Goal: Use online tool/utility: Utilize a website feature to perform a specific function

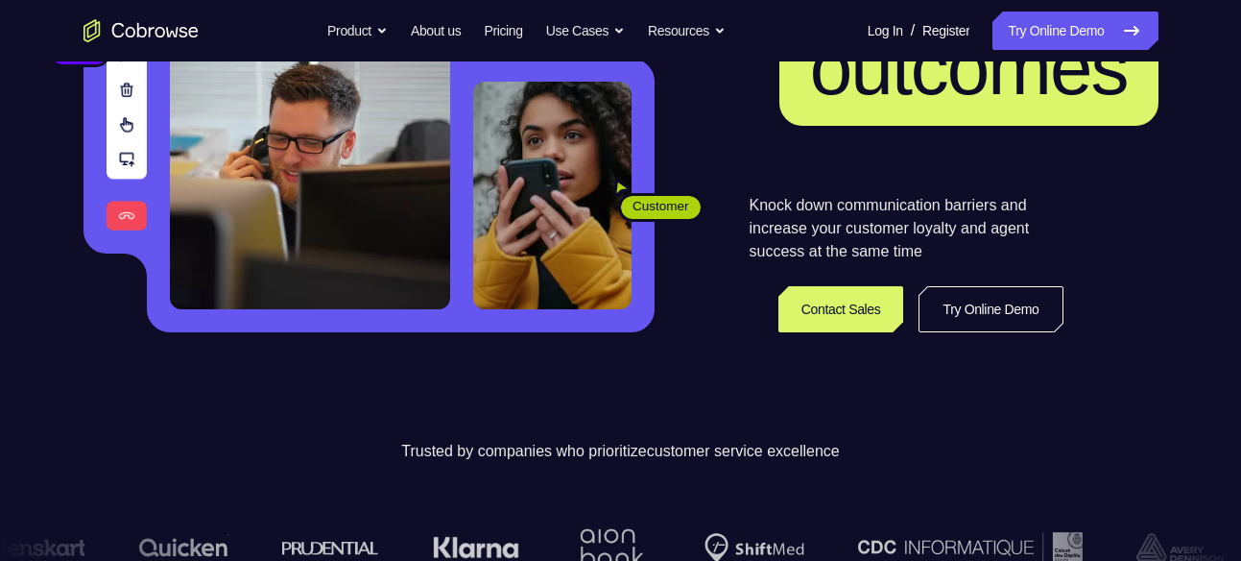
scroll to position [340, 0]
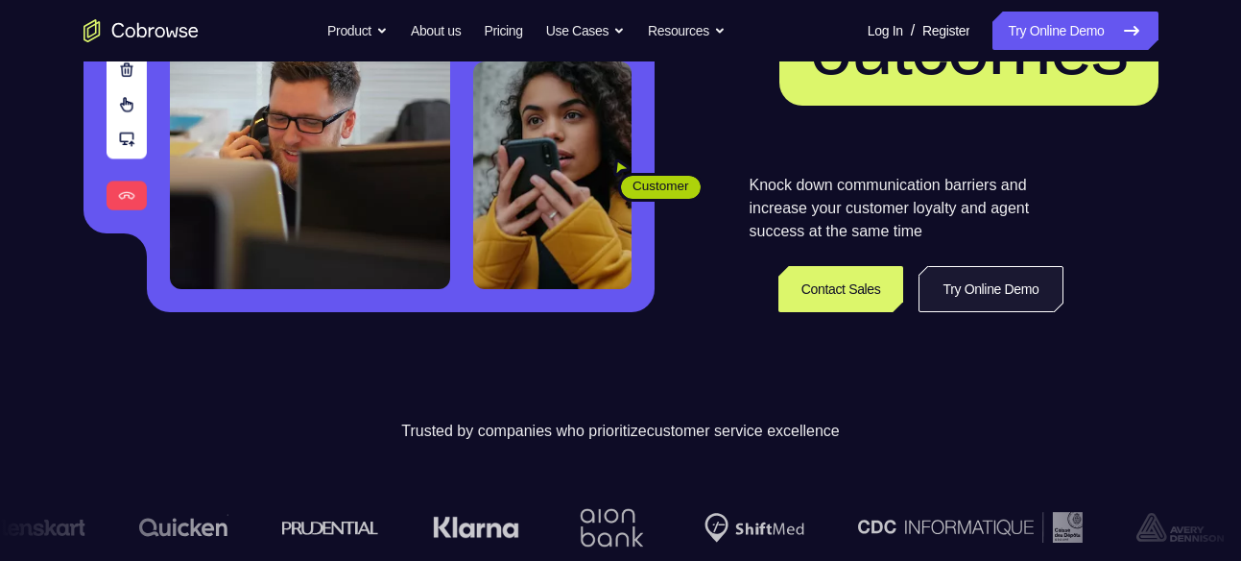
click at [1015, 303] on link "Try Online Demo" at bounding box center [991, 289] width 144 height 46
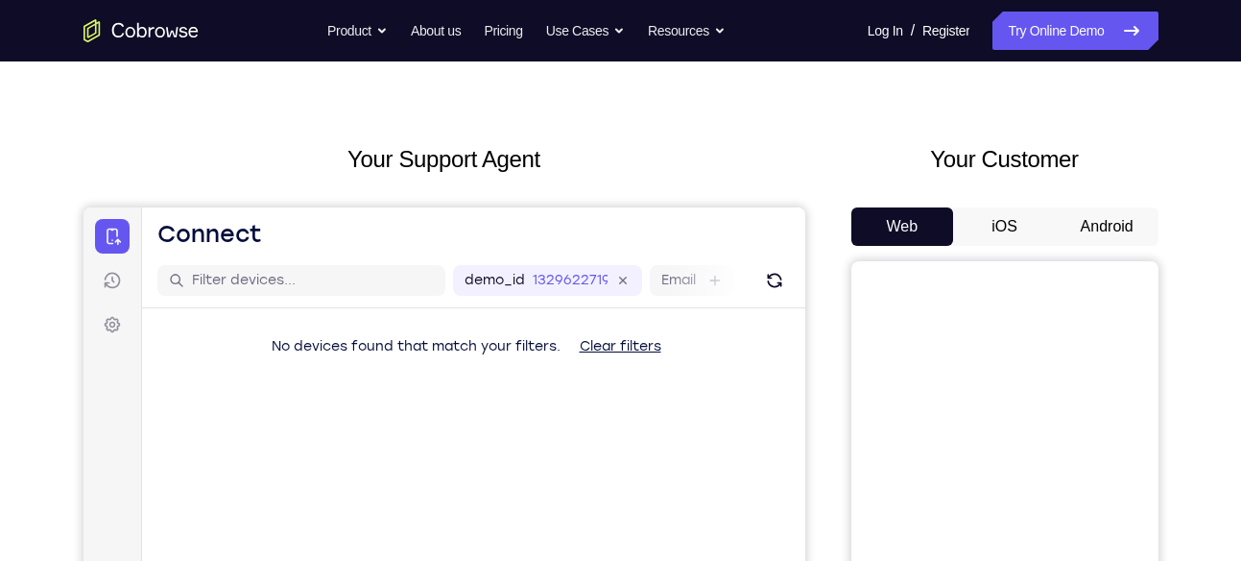
scroll to position [34, 0]
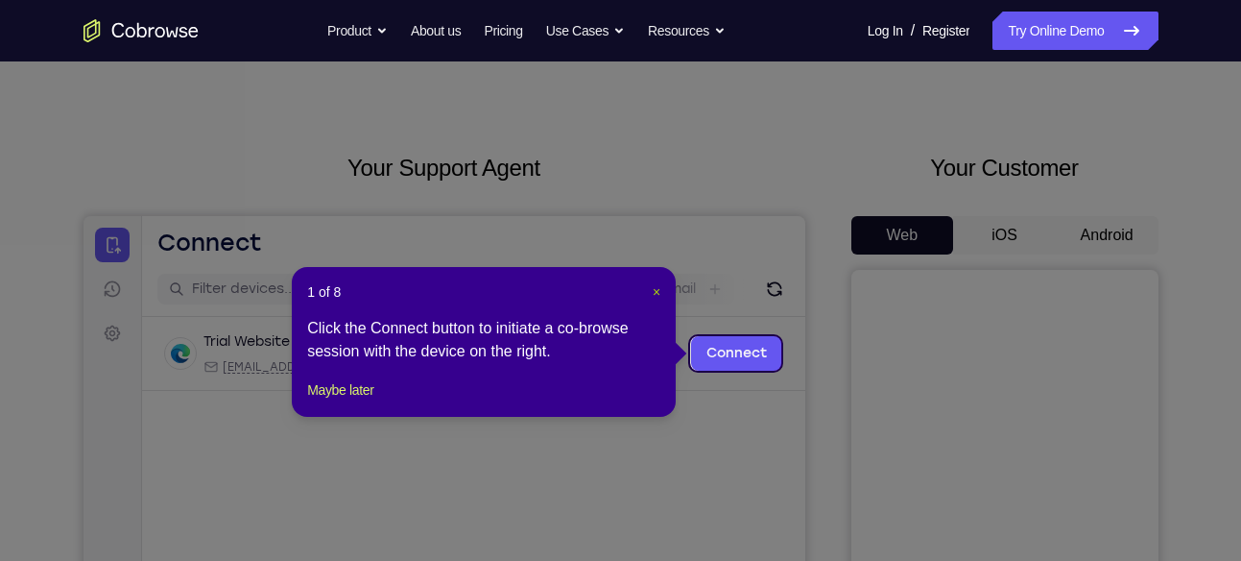
click at [657, 291] on span "×" at bounding box center [657, 291] width 8 height 15
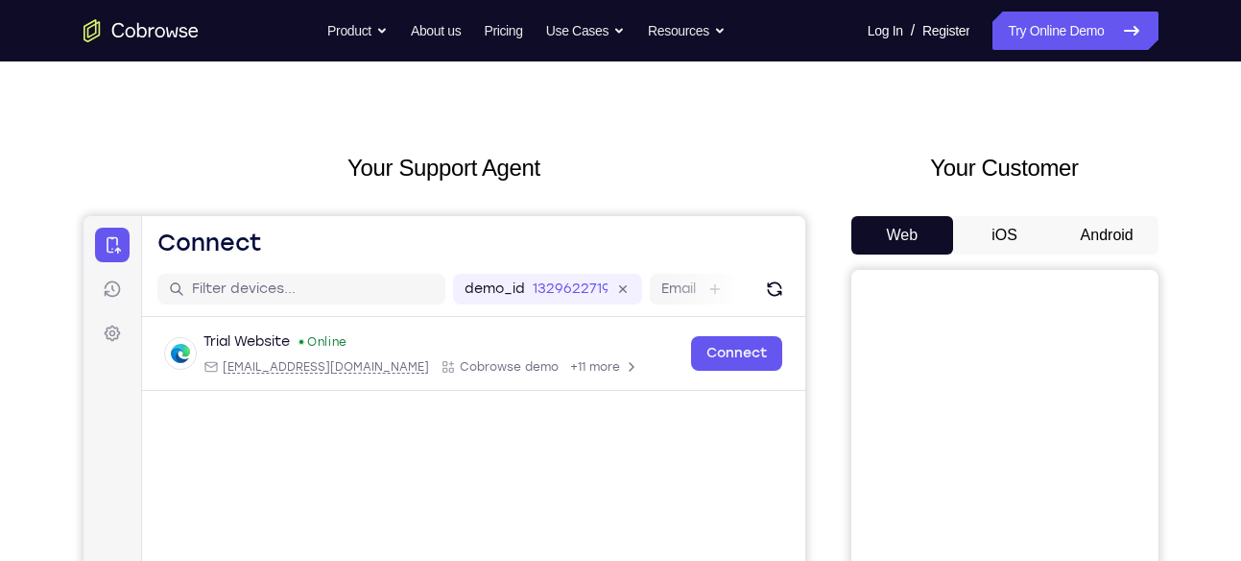
click at [1076, 236] on button "Android" at bounding box center [1107, 235] width 103 height 38
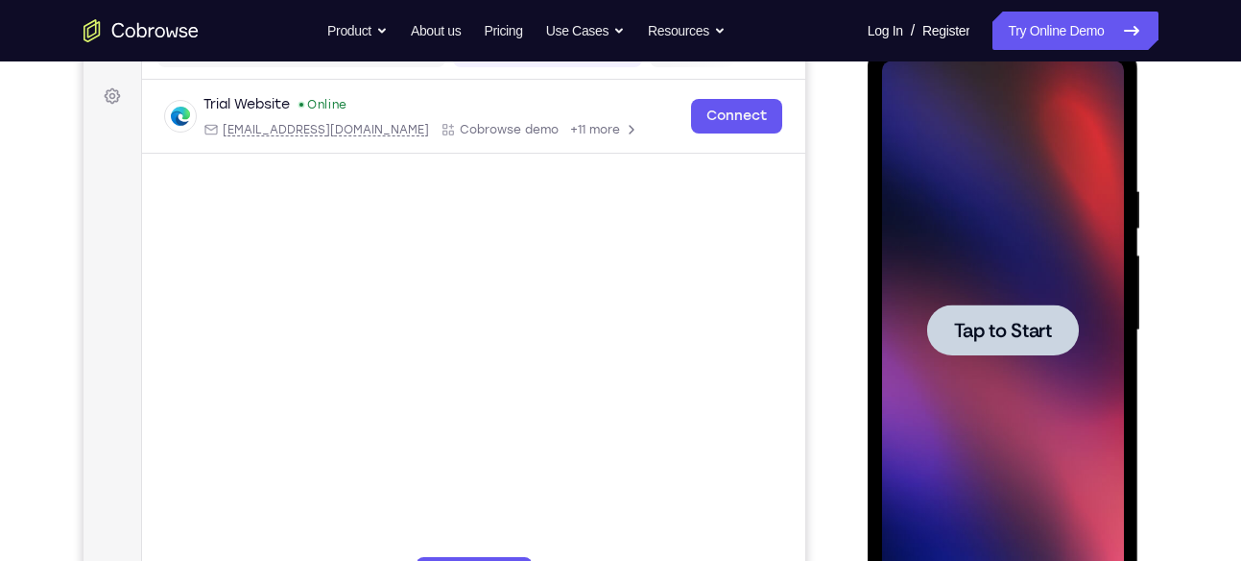
scroll to position [274, 0]
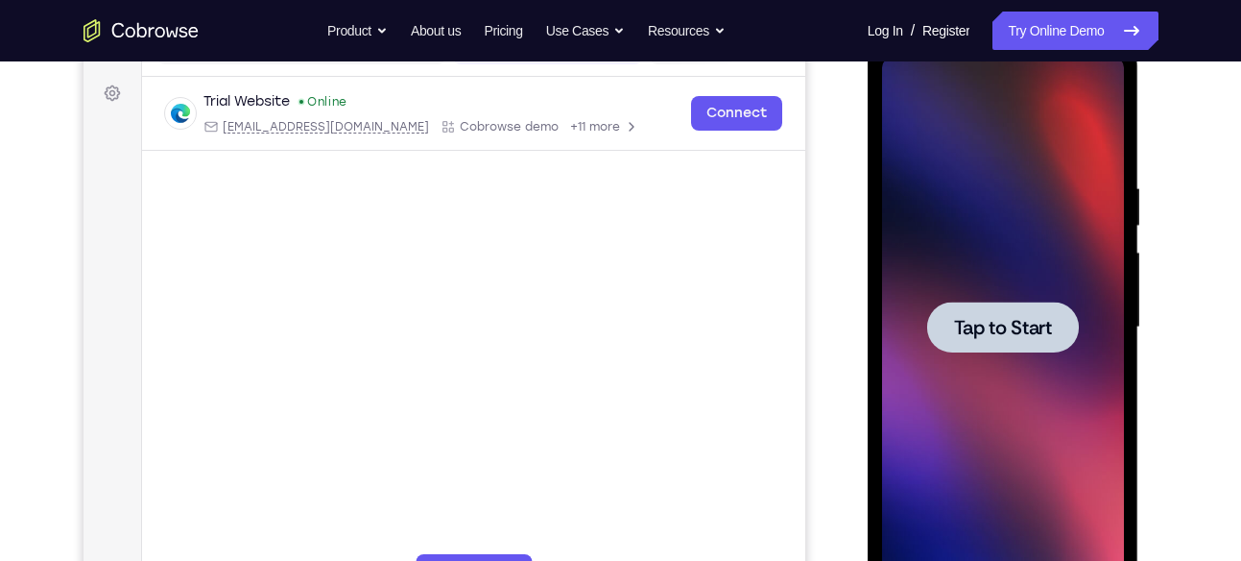
click at [997, 318] on span "Tap to Start" at bounding box center [1003, 327] width 98 height 19
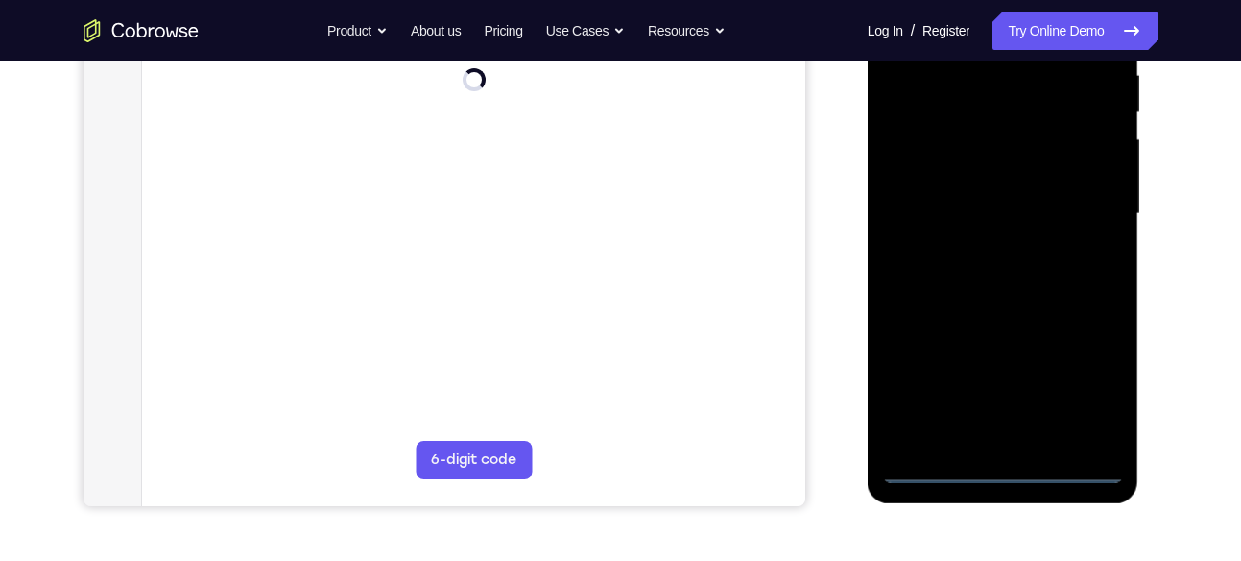
scroll to position [388, 0]
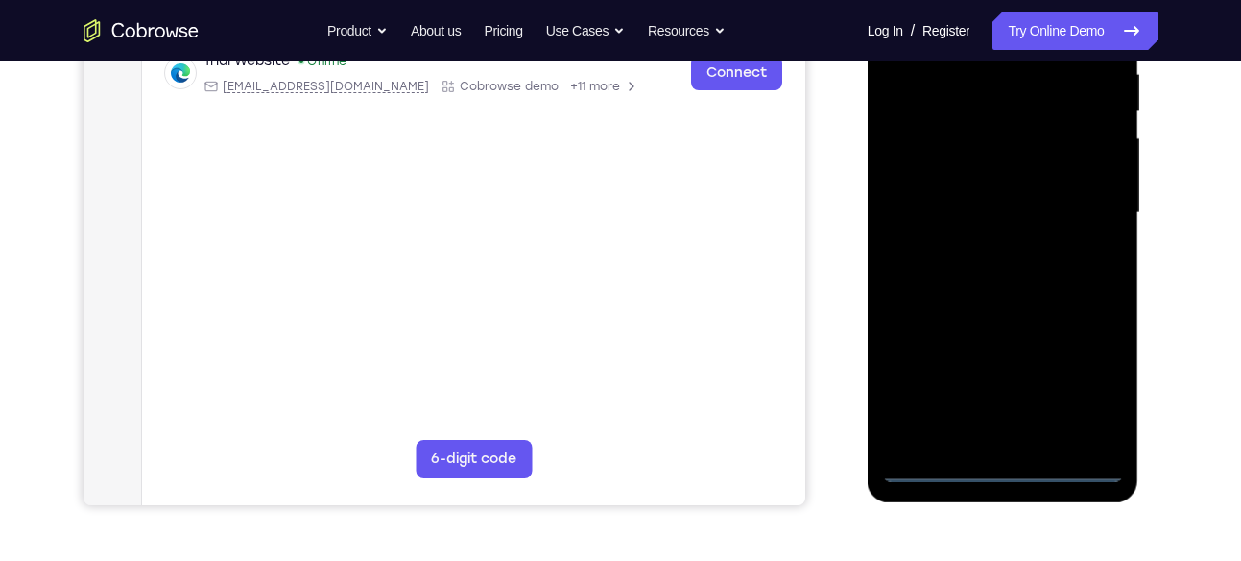
click at [1000, 472] on div at bounding box center [1003, 212] width 242 height 537
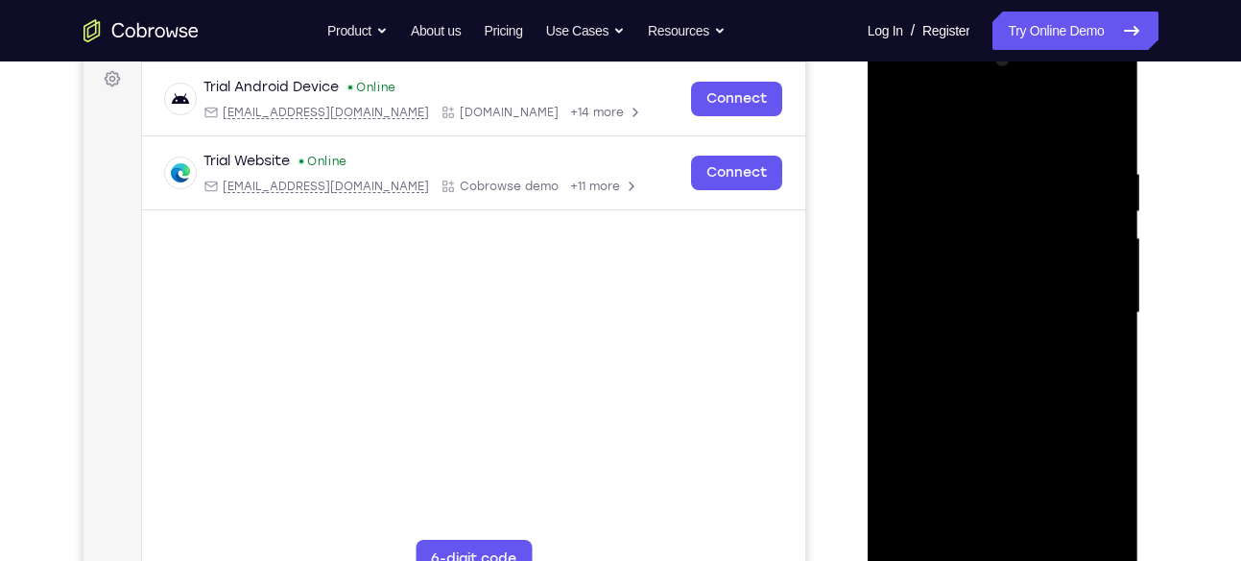
scroll to position [289, 0]
click at [1089, 473] on div at bounding box center [1003, 311] width 242 height 537
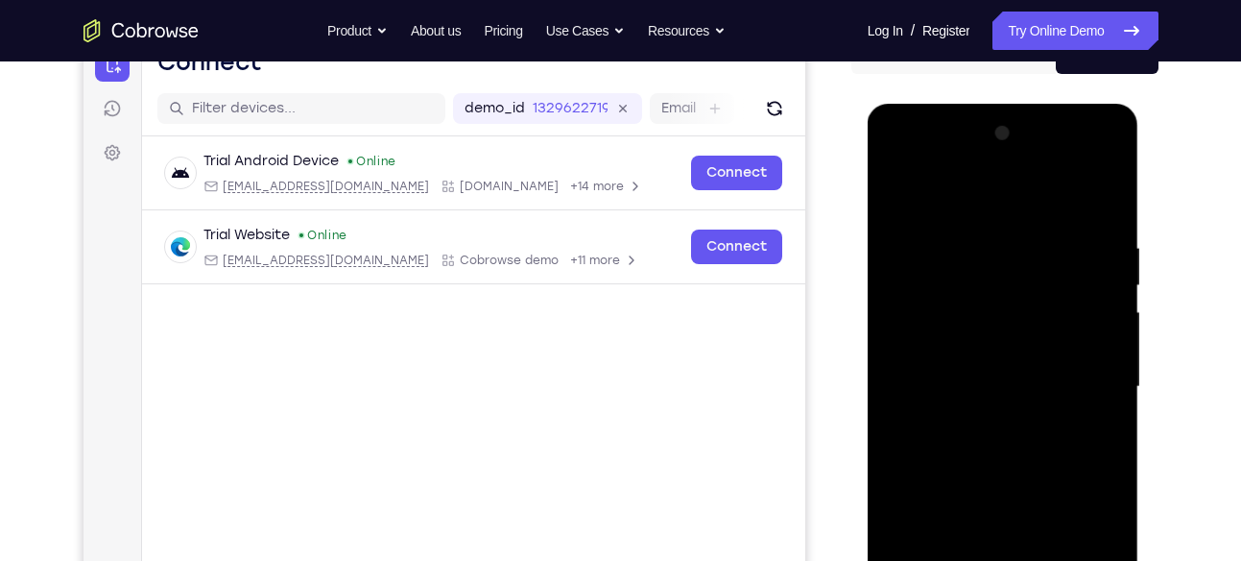
scroll to position [203, 0]
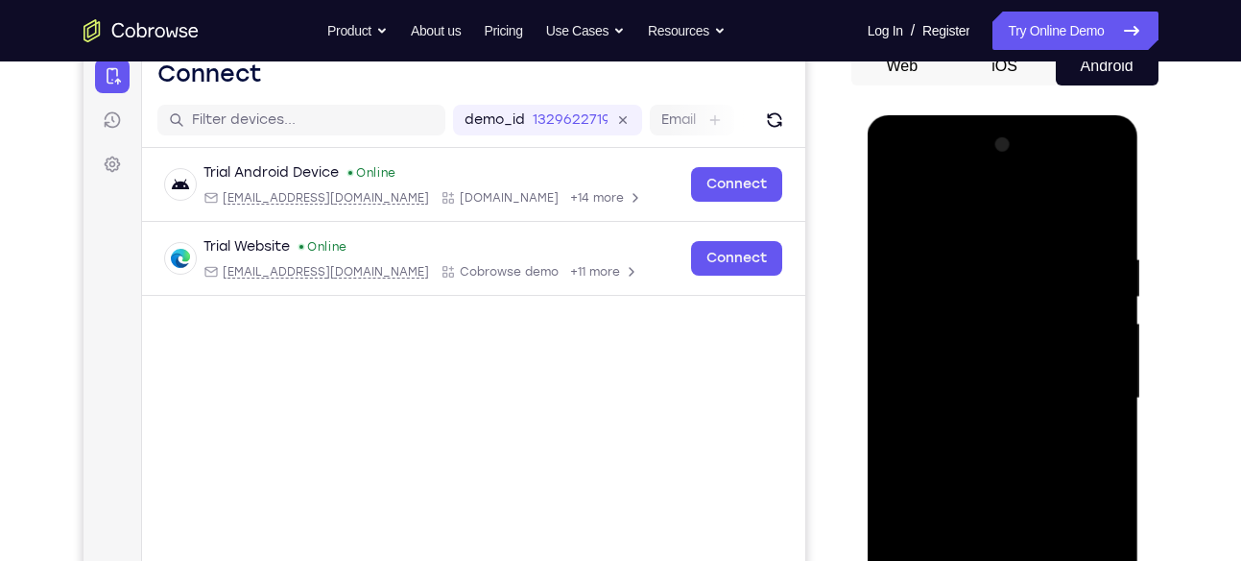
click at [934, 175] on div at bounding box center [1003, 398] width 242 height 537
click at [928, 338] on div at bounding box center [1003, 398] width 242 height 537
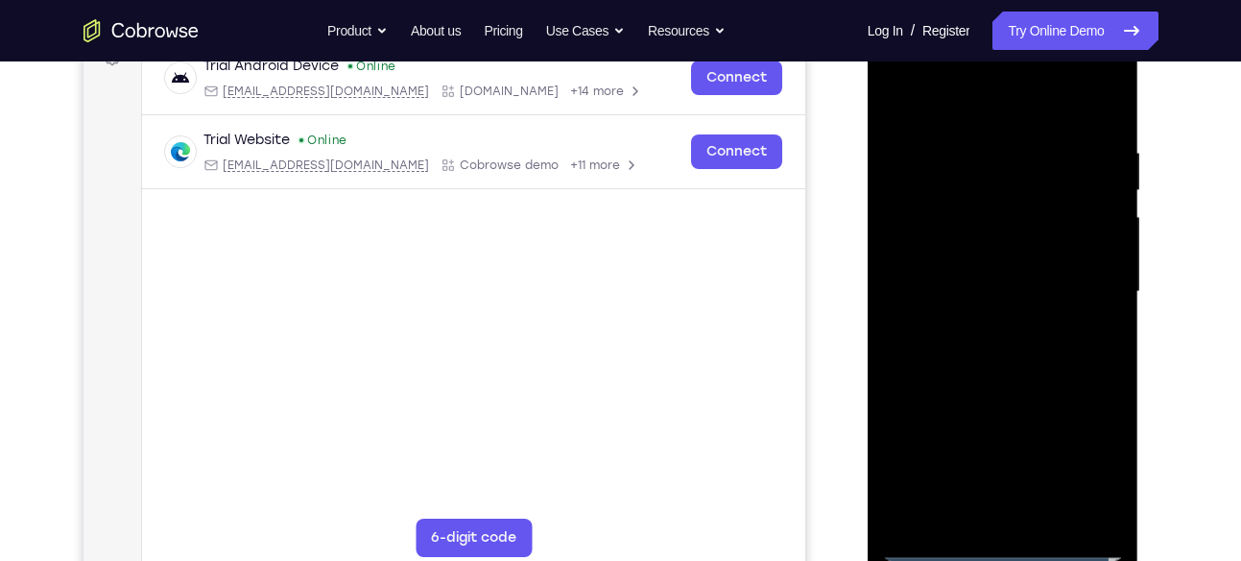
scroll to position [312, 0]
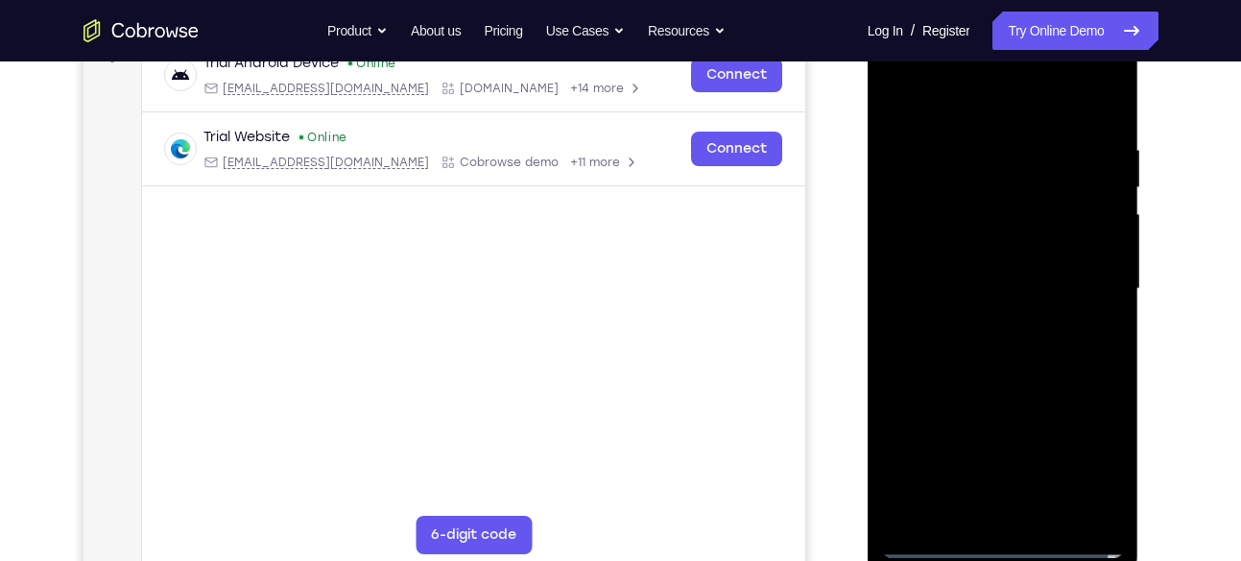
click at [956, 290] on div at bounding box center [1003, 288] width 242 height 537
click at [945, 274] on div at bounding box center [1003, 288] width 242 height 537
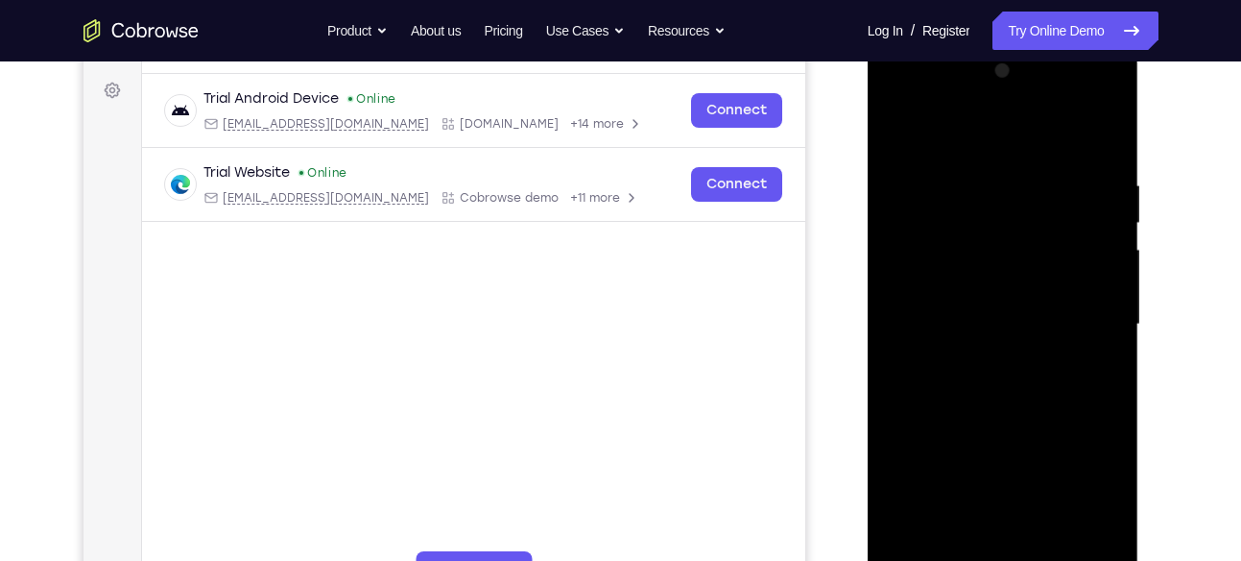
scroll to position [278, 0]
click at [1022, 347] on div at bounding box center [1003, 322] width 242 height 537
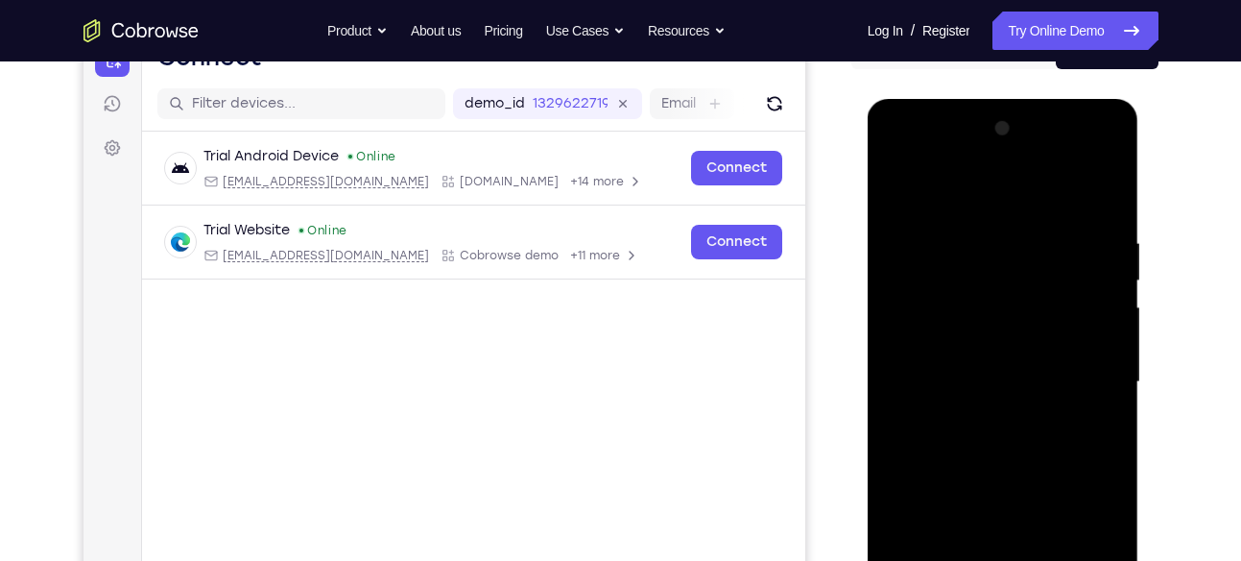
scroll to position [221, 0]
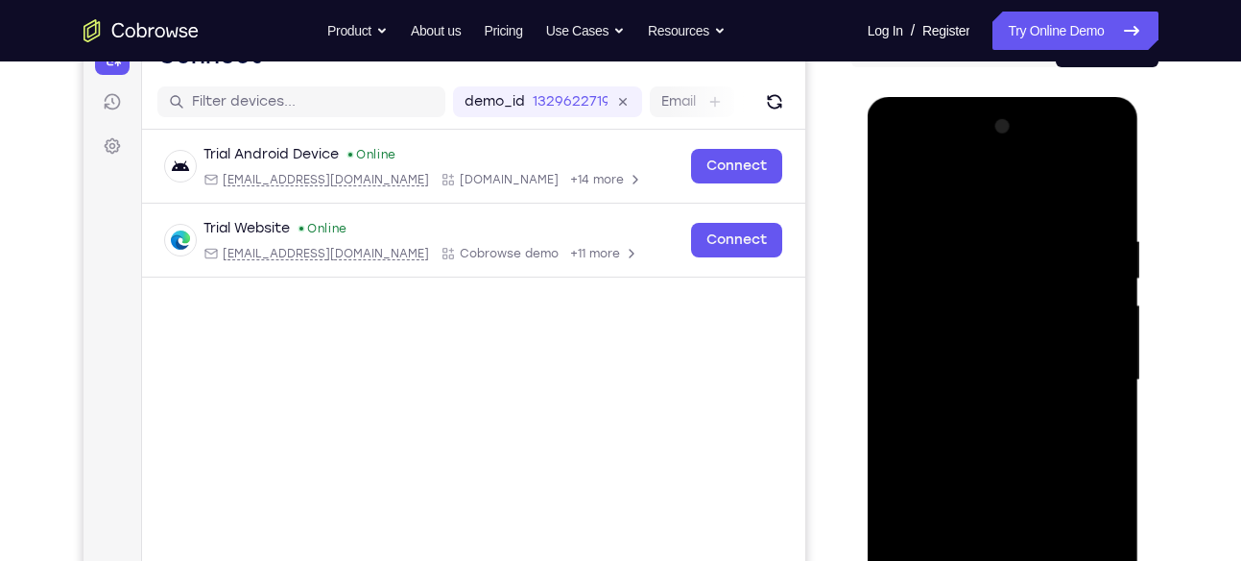
drag, startPoint x: 954, startPoint y: 196, endPoint x: 1255, endPoint y: 204, distance: 301.5
click at [1141, 204] on html "Online web based iOS Simulators and Android Emulators. Run iPhone, iPad, Mobile…" at bounding box center [1005, 385] width 274 height 576
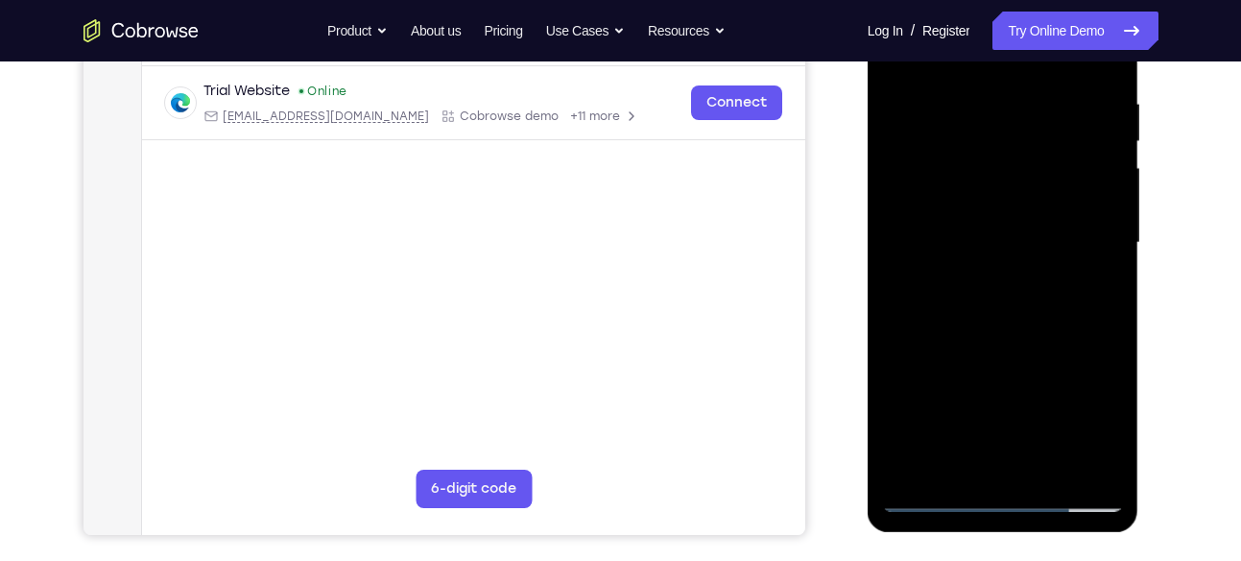
click at [972, 338] on div at bounding box center [1003, 242] width 242 height 537
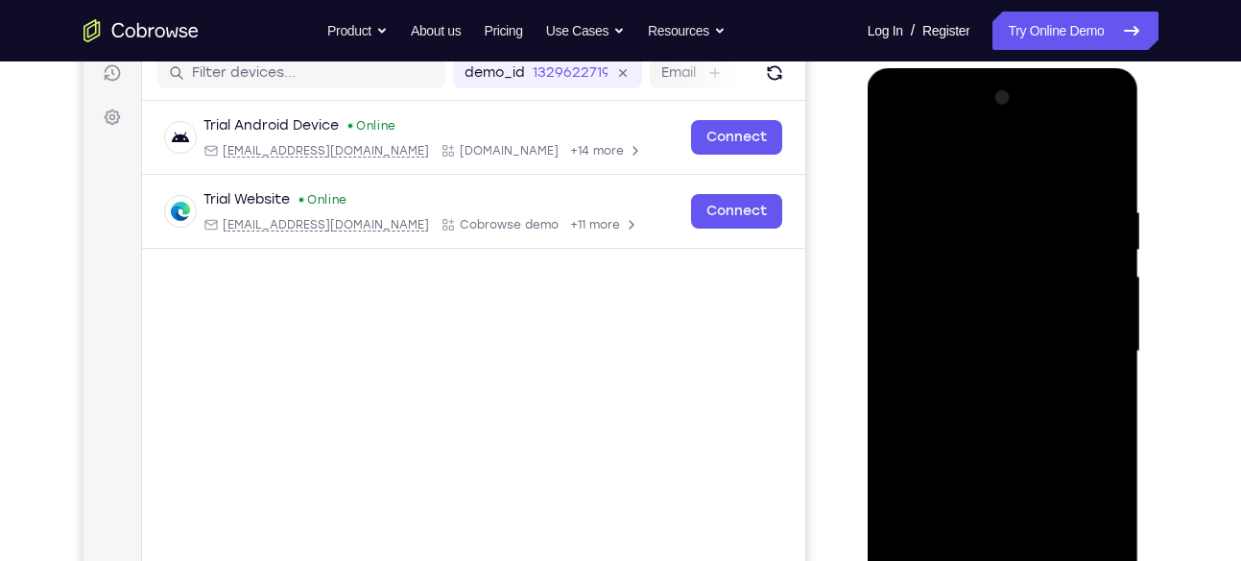
scroll to position [249, 0]
click at [1097, 304] on div at bounding box center [1003, 352] width 242 height 537
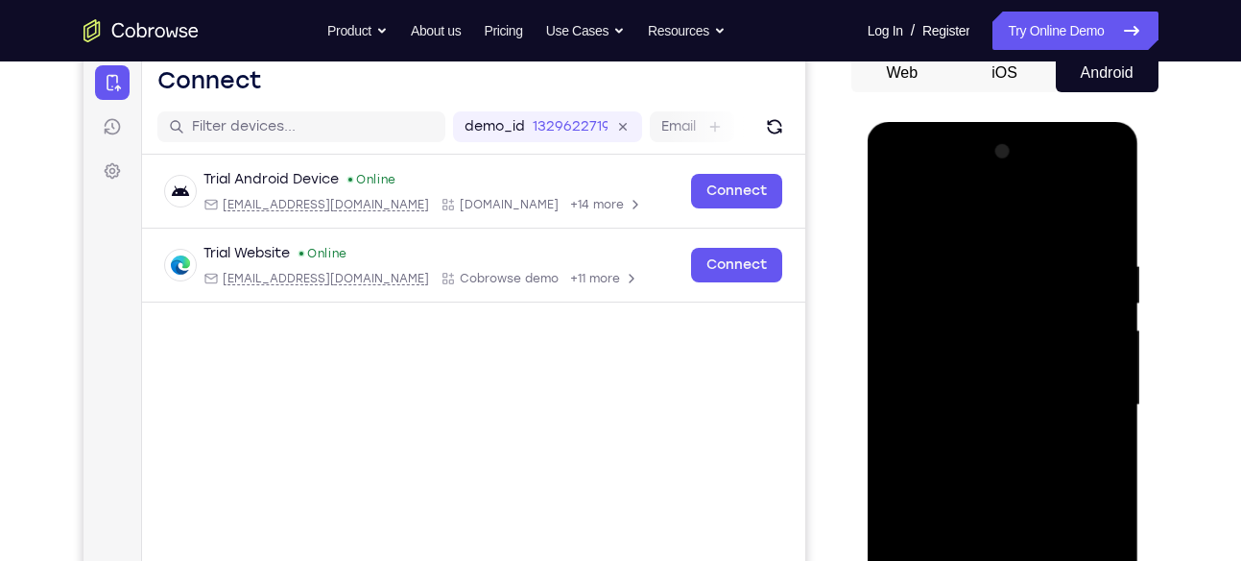
scroll to position [199, 0]
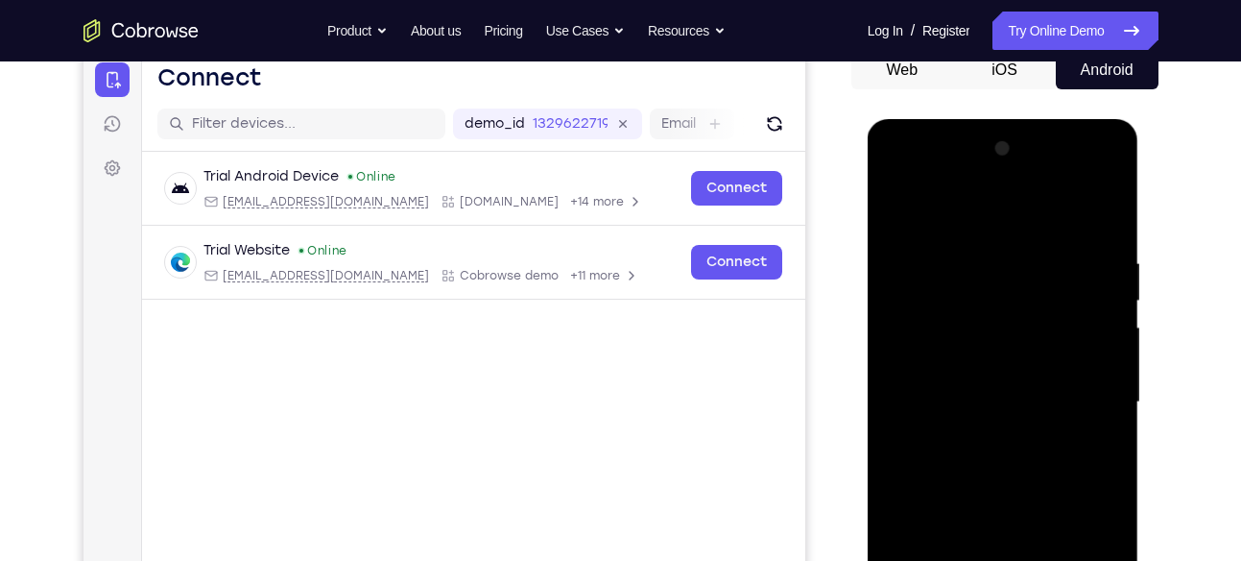
click at [989, 370] on div at bounding box center [1003, 401] width 242 height 537
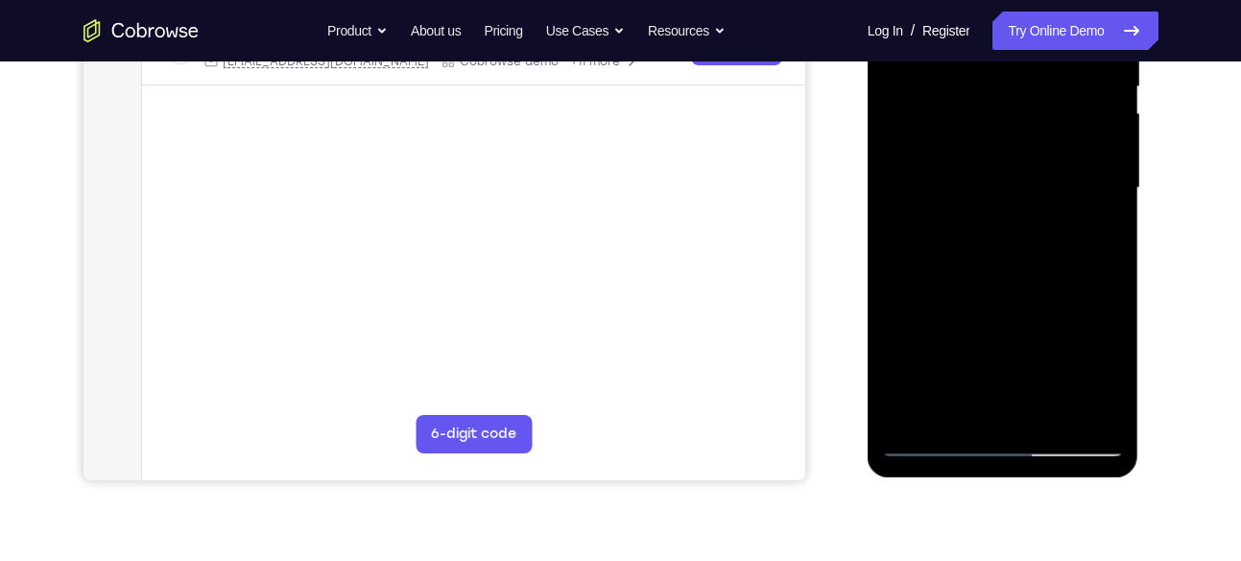
scroll to position [418, 0]
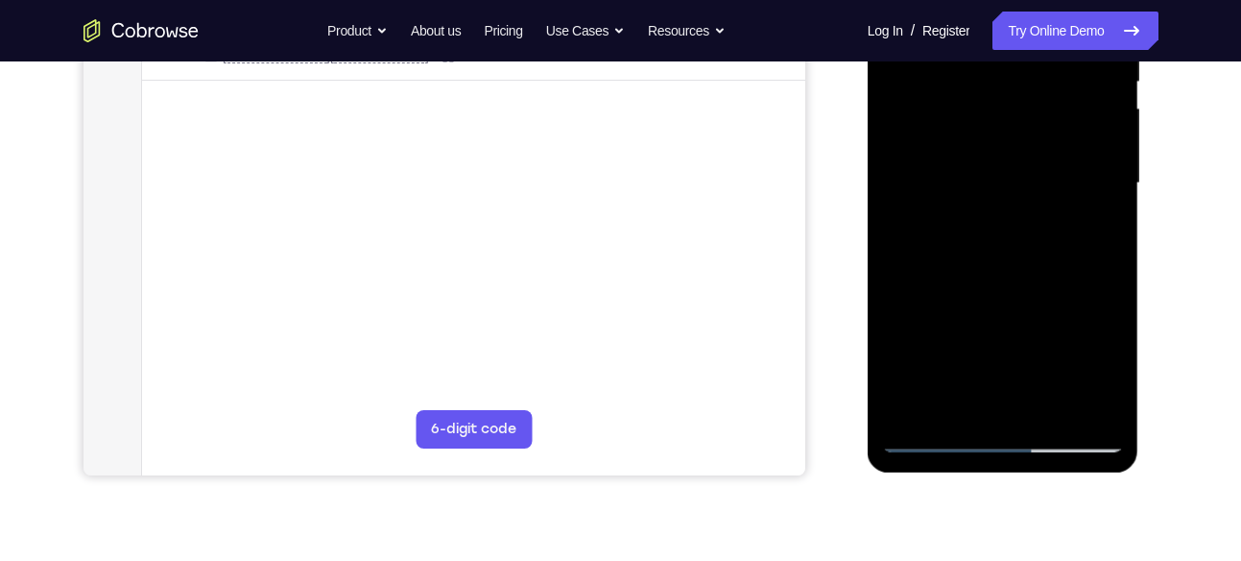
click at [986, 361] on div at bounding box center [1003, 183] width 242 height 537
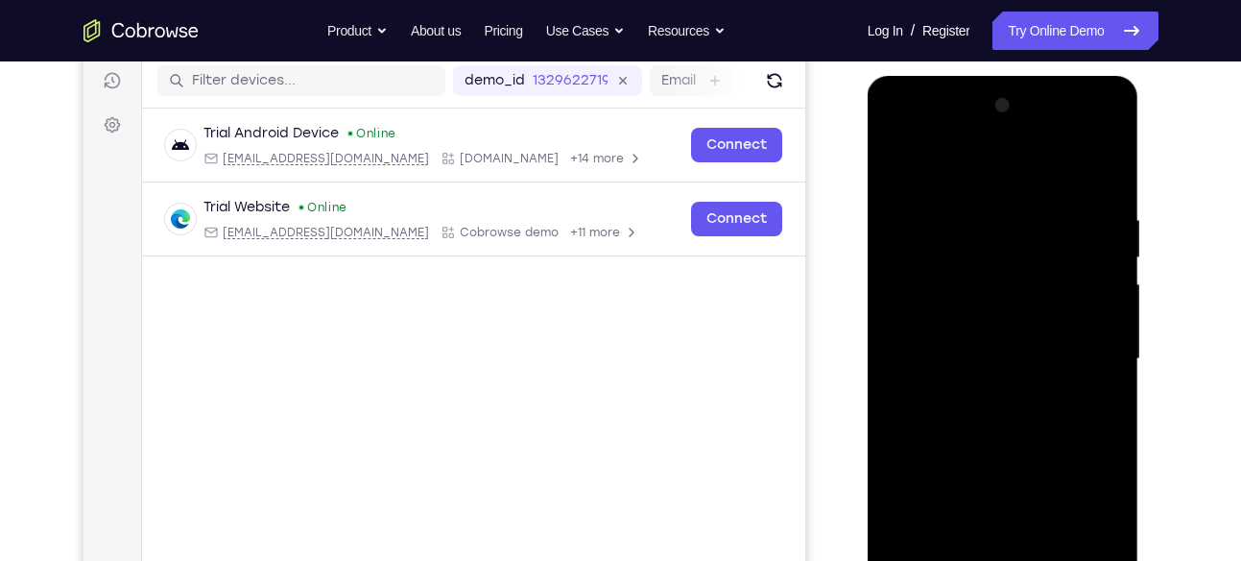
scroll to position [243, 0]
click at [1001, 267] on div at bounding box center [1003, 357] width 242 height 537
click at [944, 319] on div at bounding box center [1003, 357] width 242 height 537
click at [985, 413] on div at bounding box center [1003, 357] width 242 height 537
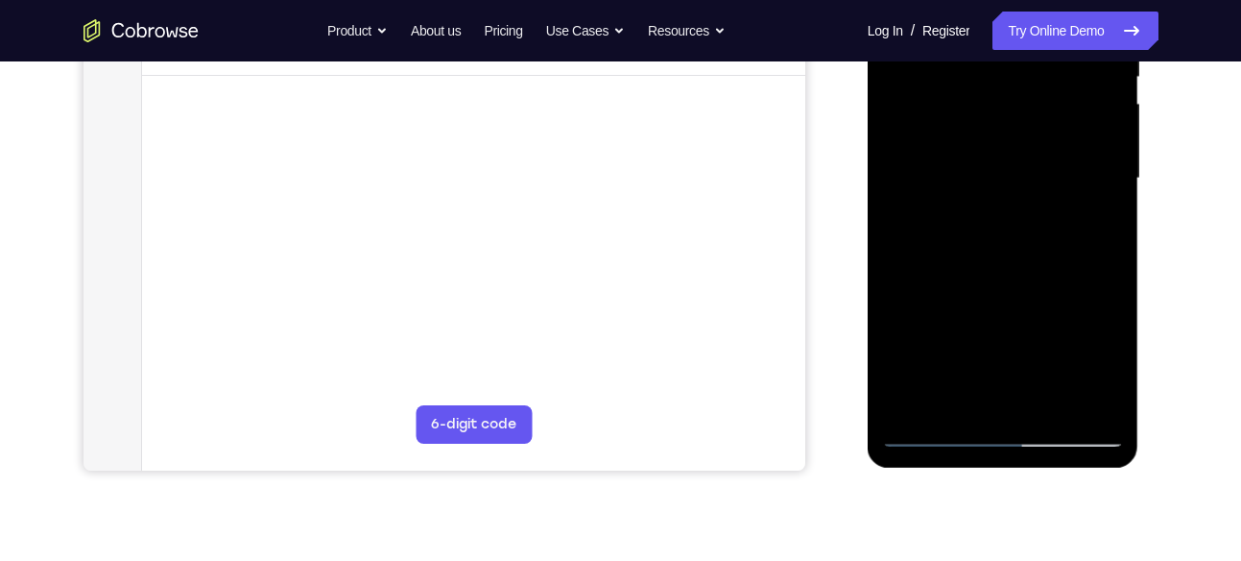
scroll to position [408, 0]
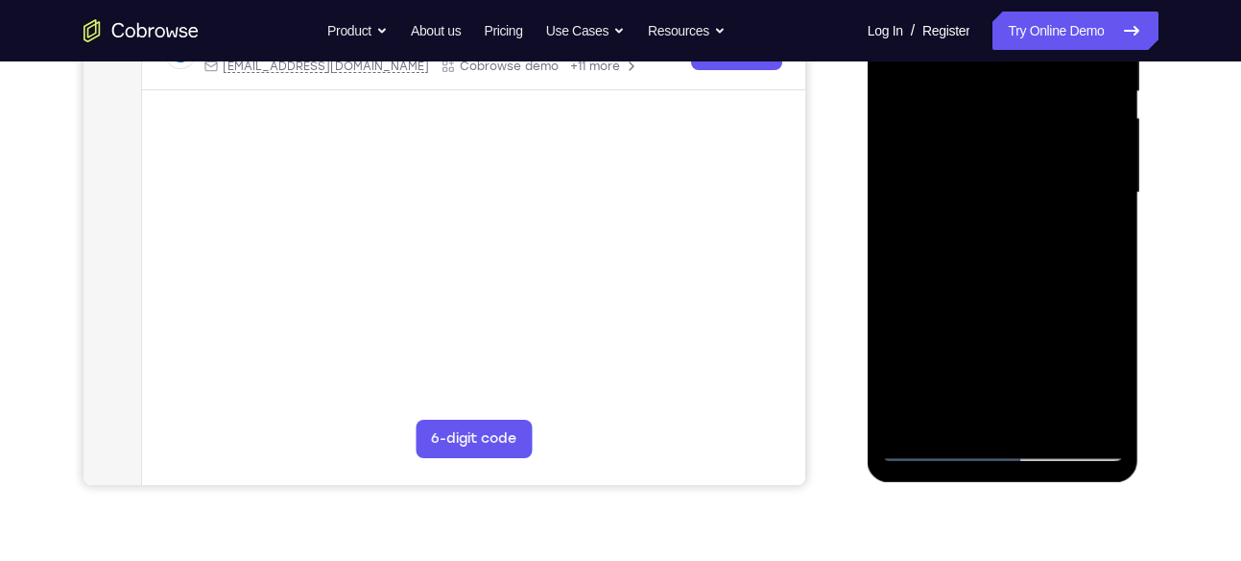
click at [982, 155] on div at bounding box center [1003, 192] width 242 height 537
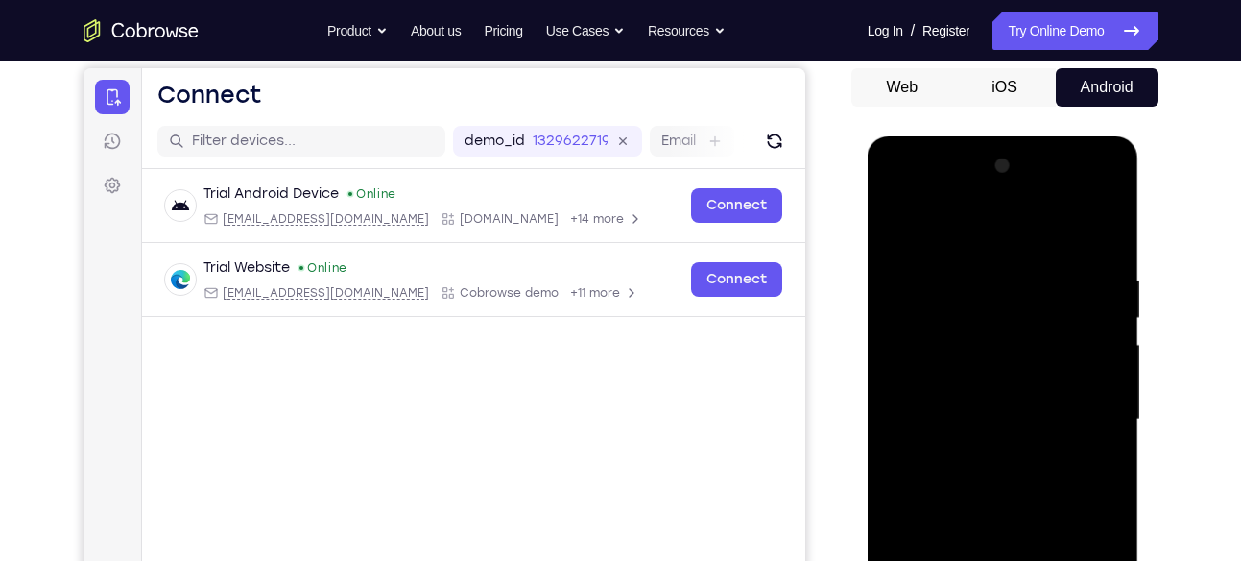
scroll to position [115, 0]
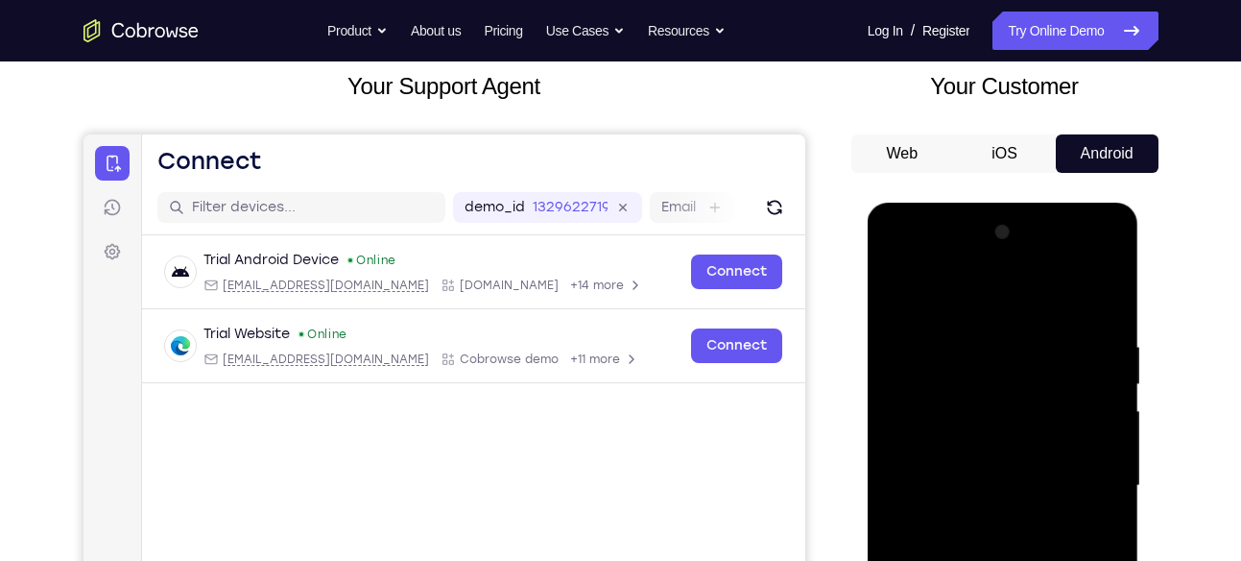
click at [897, 306] on div at bounding box center [1003, 485] width 242 height 537
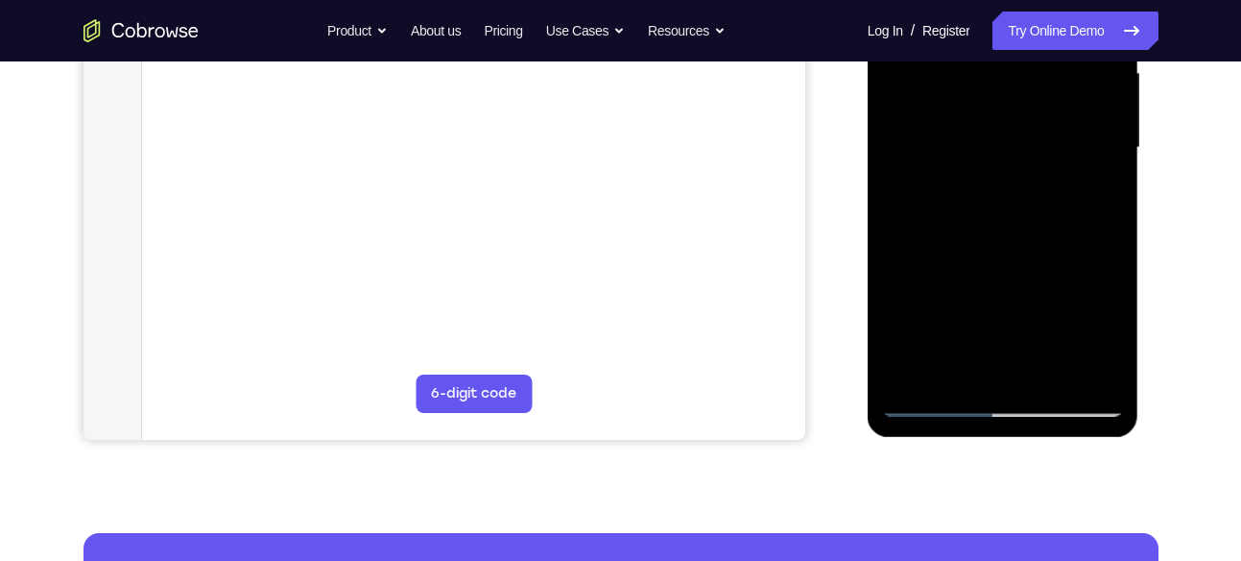
scroll to position [455, 0]
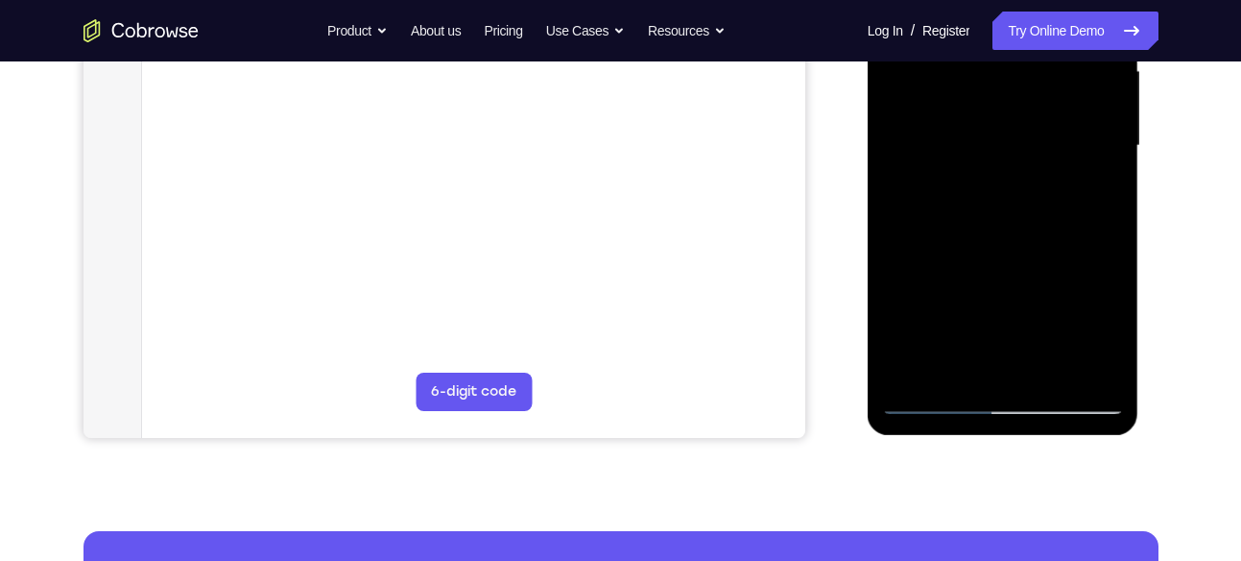
click at [1006, 242] on div at bounding box center [1003, 145] width 242 height 537
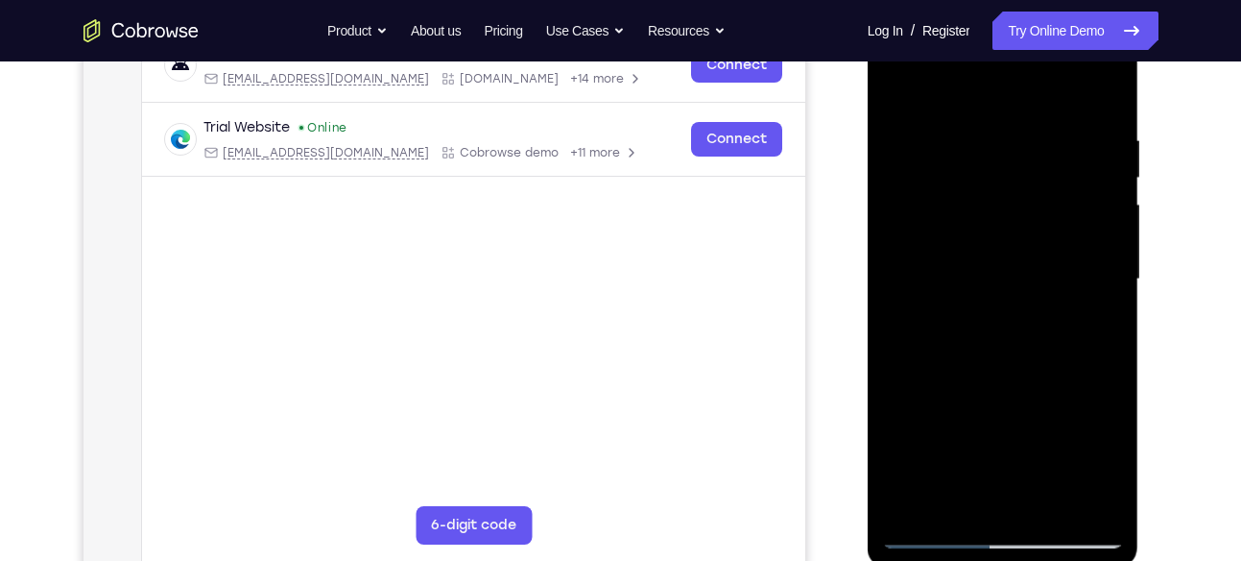
scroll to position [321, 0]
click at [1100, 231] on div at bounding box center [1003, 280] width 242 height 537
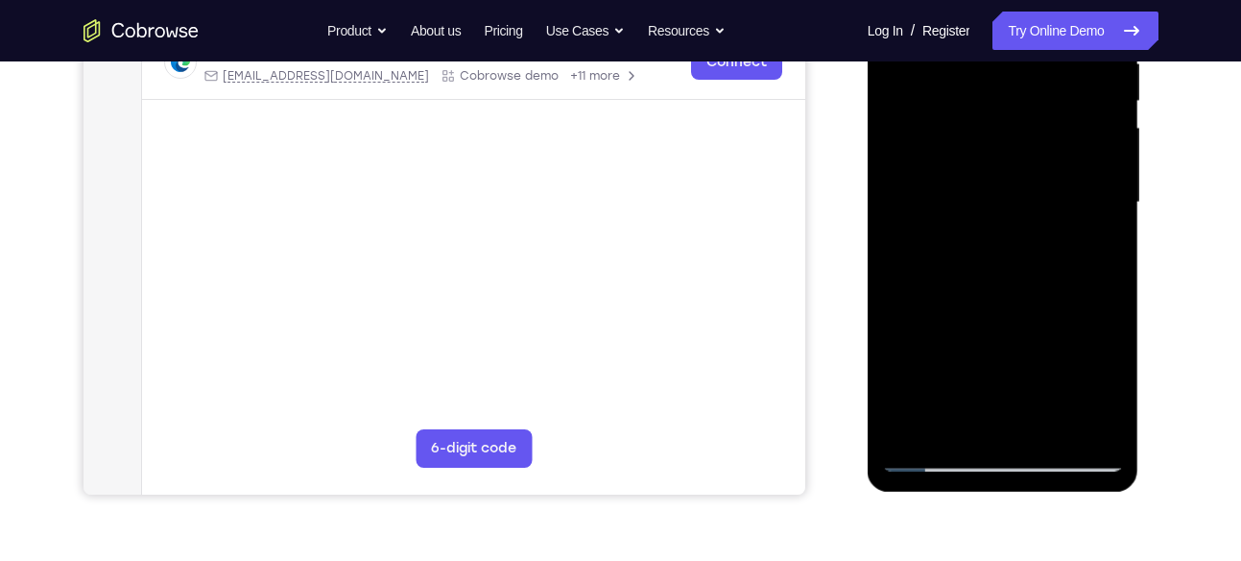
scroll to position [395, 0]
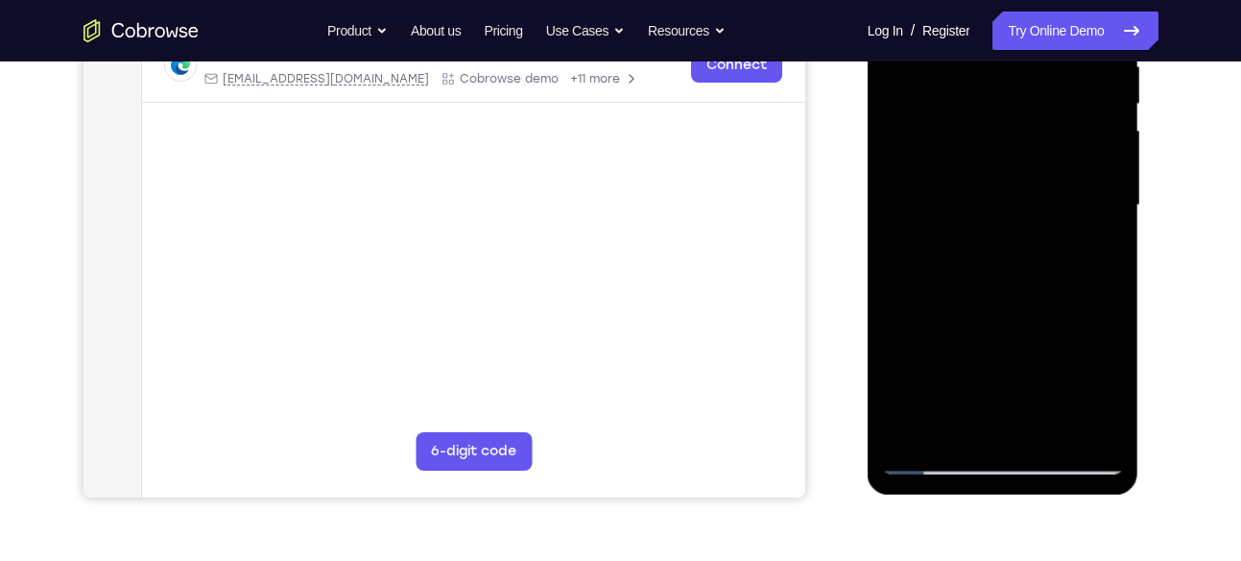
click at [1070, 160] on div at bounding box center [1003, 205] width 242 height 537
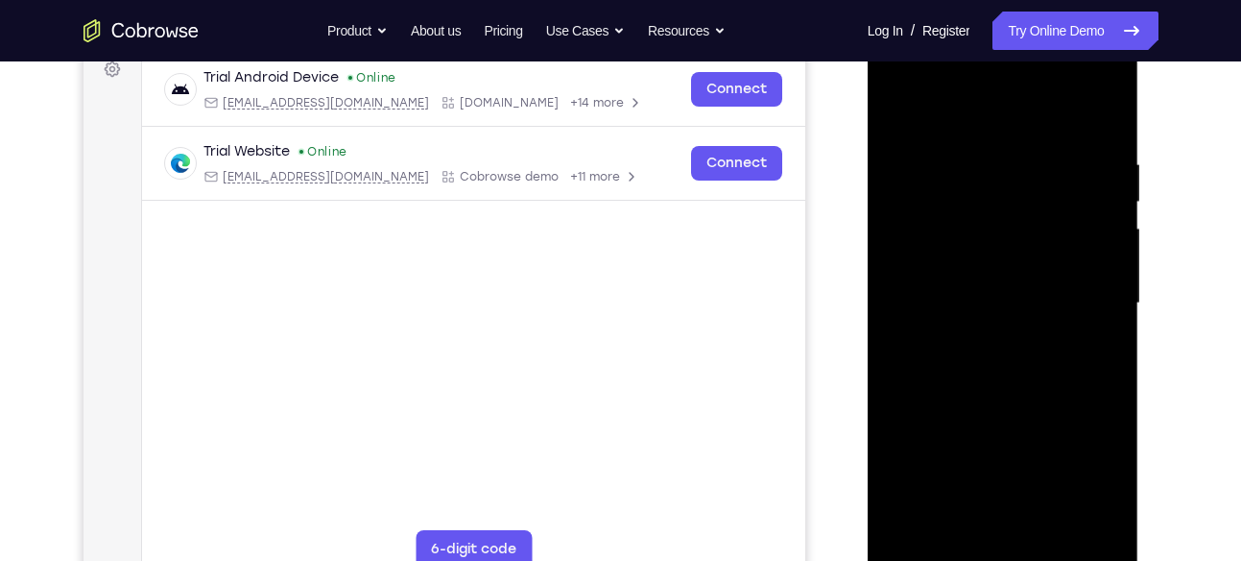
scroll to position [297, 0]
click at [994, 274] on div at bounding box center [1003, 304] width 242 height 537
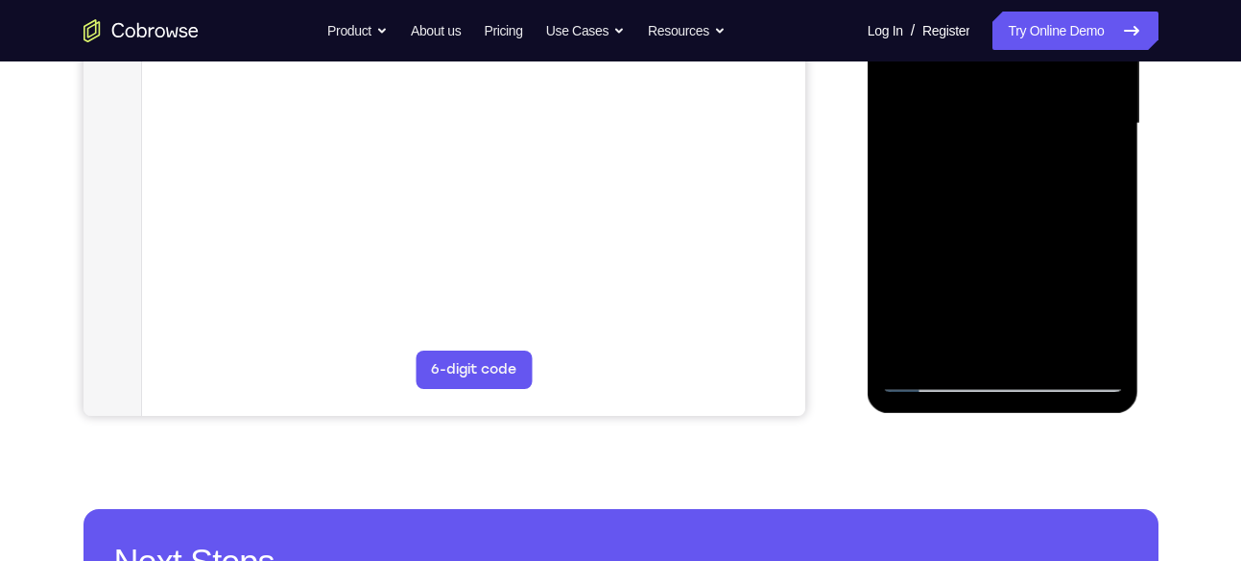
scroll to position [478, 0]
drag, startPoint x: 996, startPoint y: 277, endPoint x: 1005, endPoint y: 248, distance: 31.0
click at [1005, 248] on div at bounding box center [1003, 122] width 242 height 537
drag, startPoint x: 1005, startPoint y: 248, endPoint x: 1027, endPoint y: 107, distance: 141.9
click at [1027, 107] on div at bounding box center [1003, 122] width 242 height 537
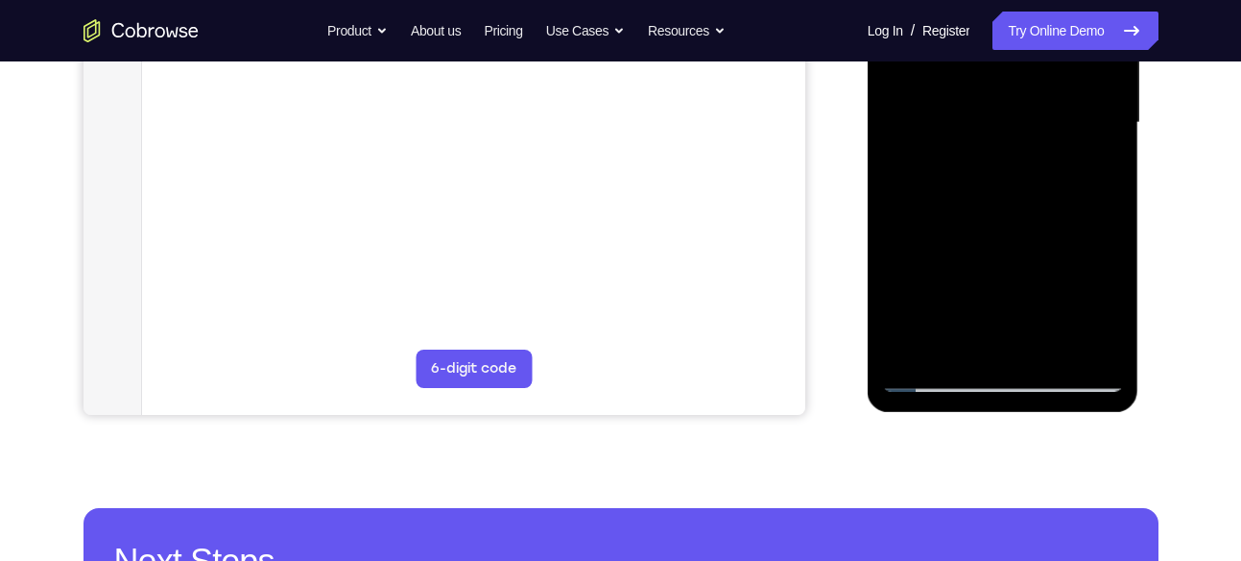
click at [1019, 329] on div at bounding box center [1003, 122] width 242 height 537
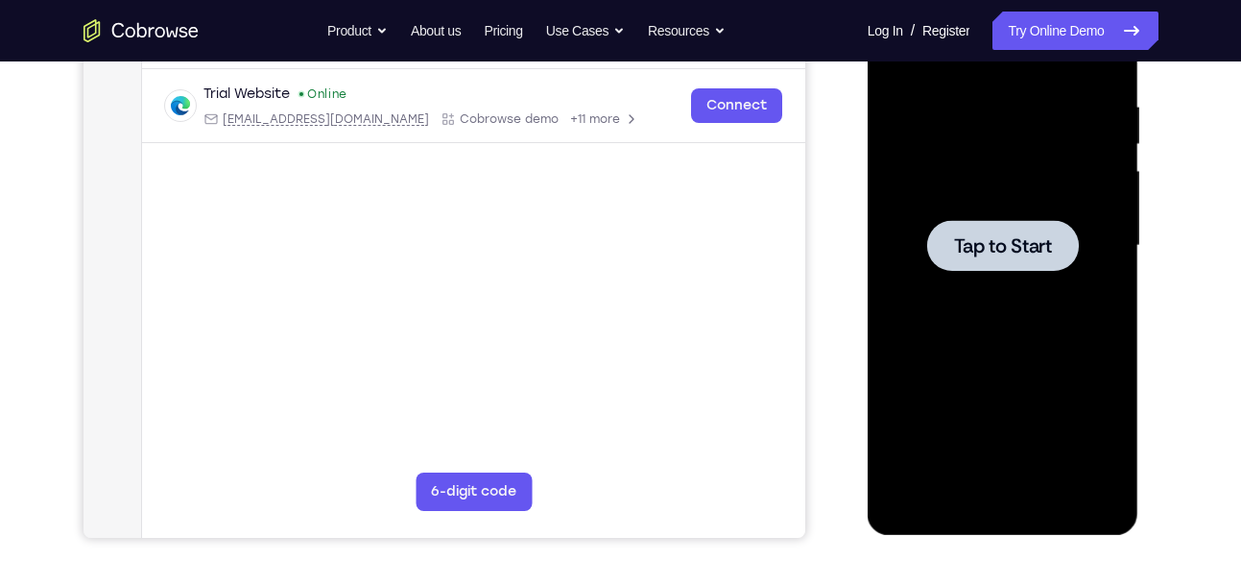
scroll to position [356, 0]
click at [1006, 236] on span "Tap to Start" at bounding box center [1003, 244] width 98 height 19
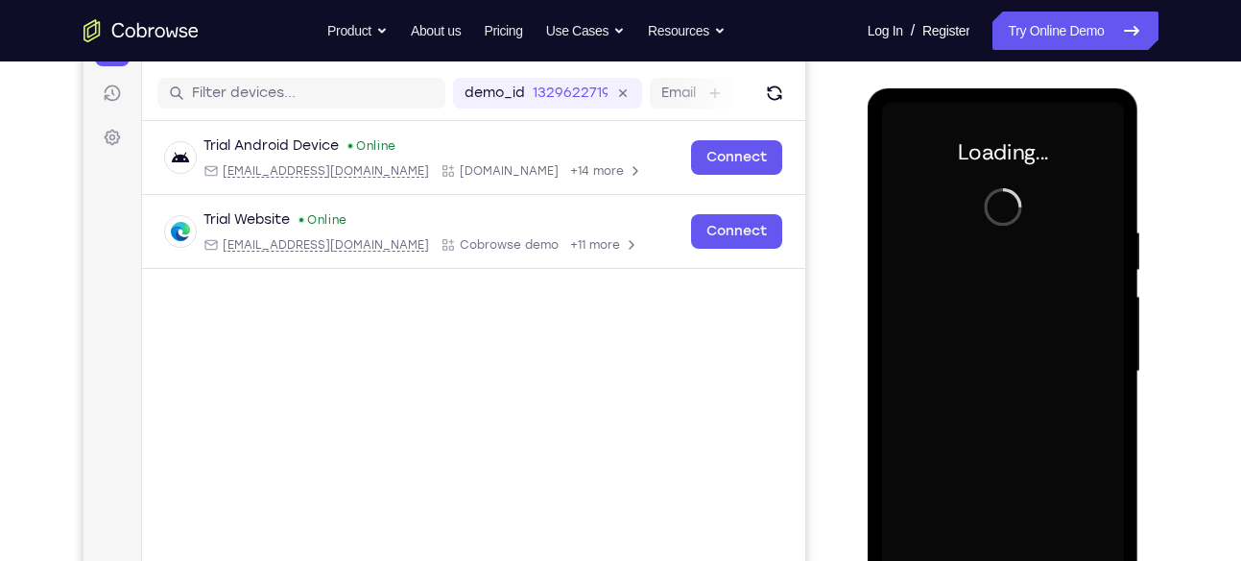
scroll to position [227, 0]
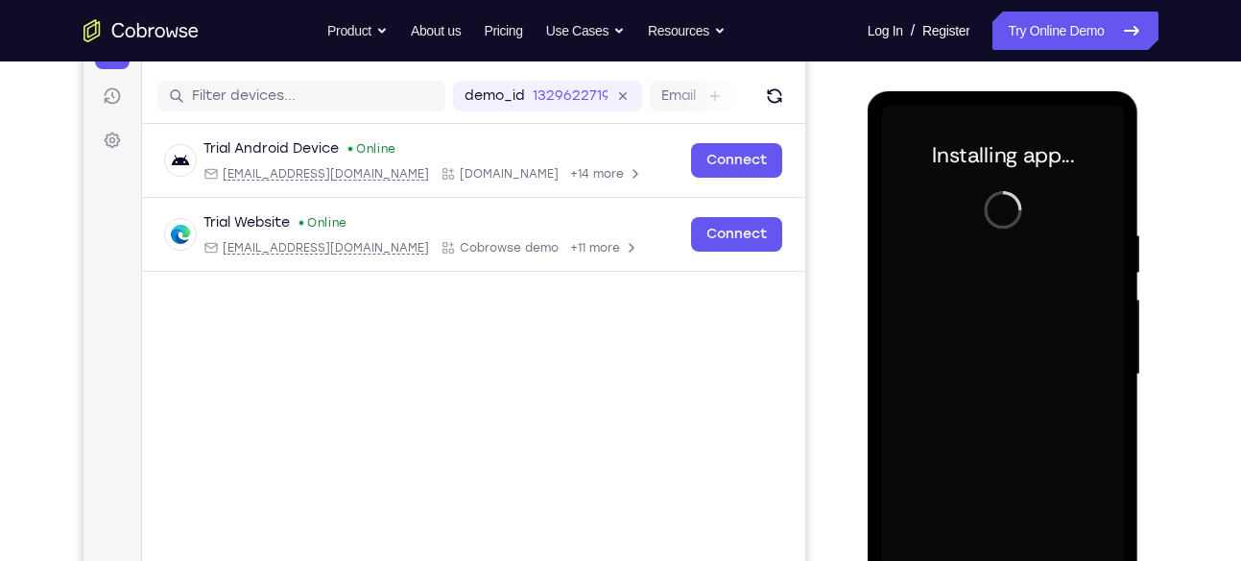
click at [949, 230] on div at bounding box center [1003, 374] width 242 height 537
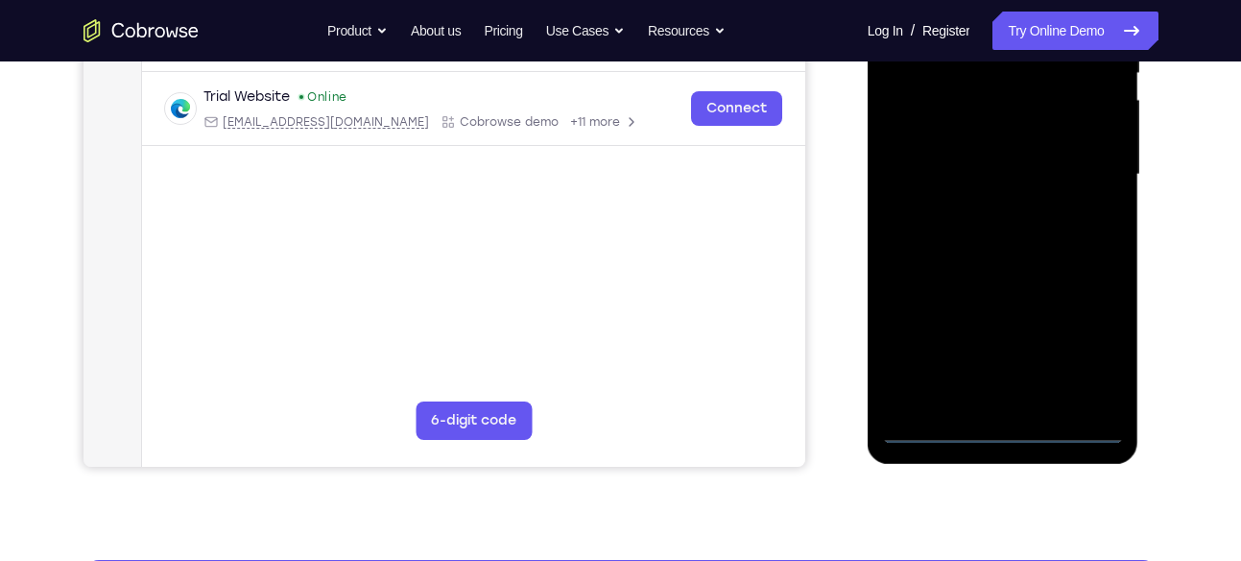
scroll to position [427, 0]
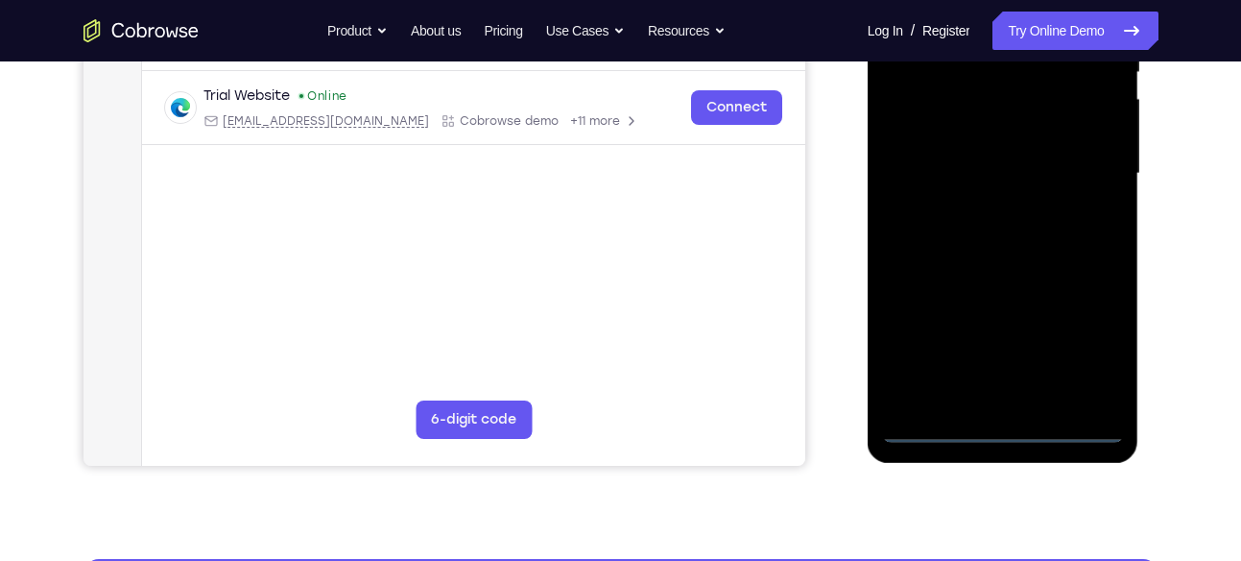
click at [1001, 429] on div at bounding box center [1003, 173] width 242 height 537
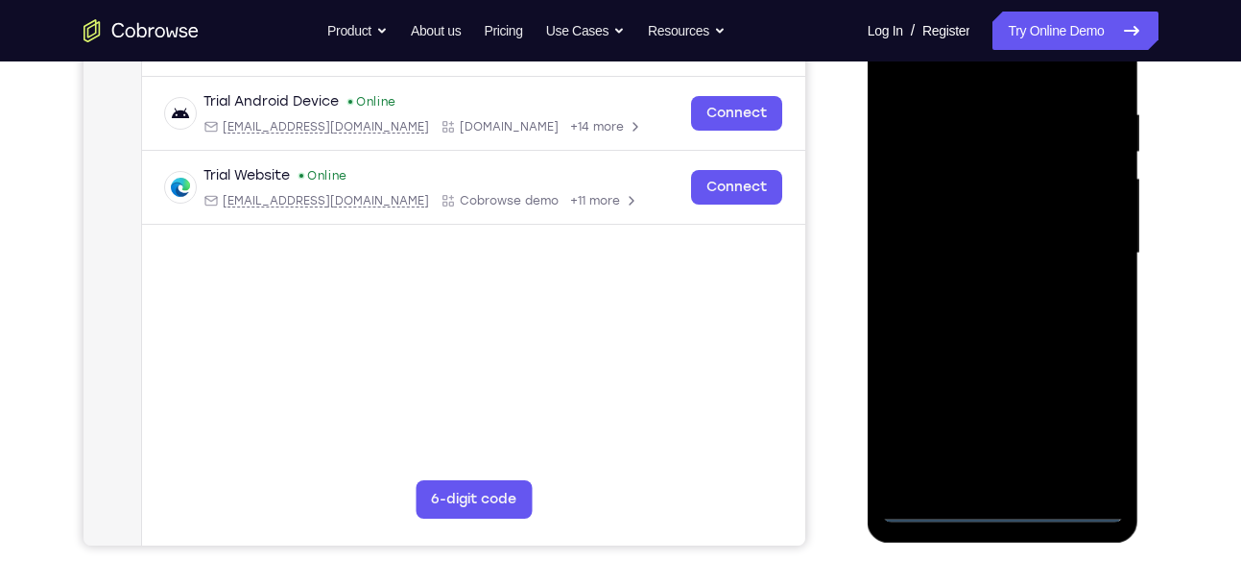
scroll to position [346, 0]
click at [1089, 438] on div at bounding box center [1003, 254] width 242 height 537
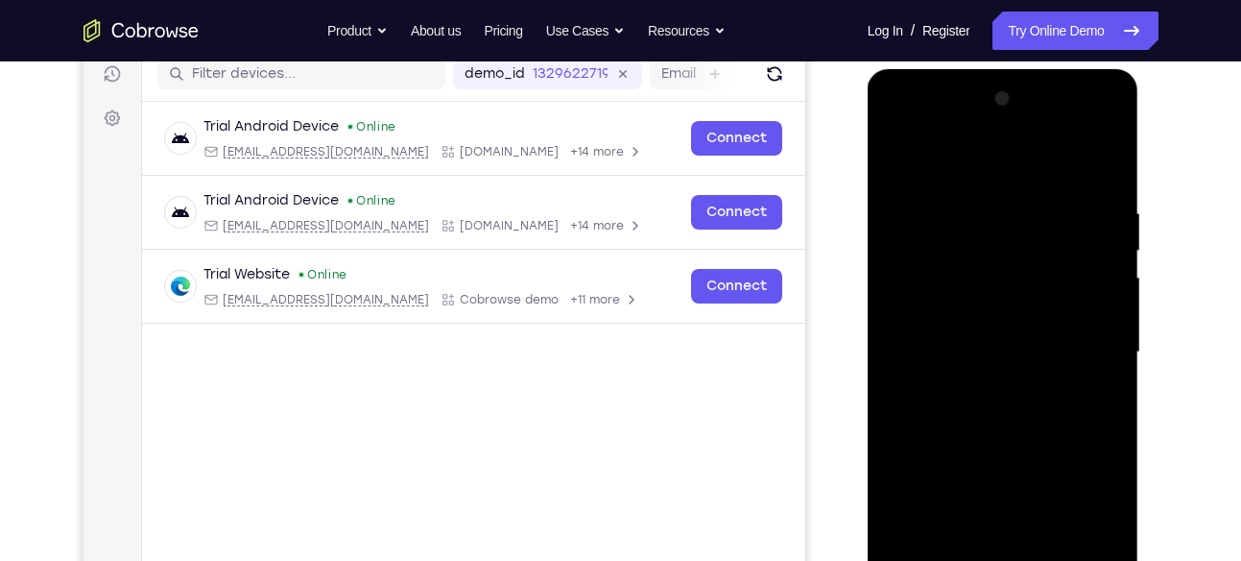
scroll to position [250, 0]
